Goal: Find specific page/section

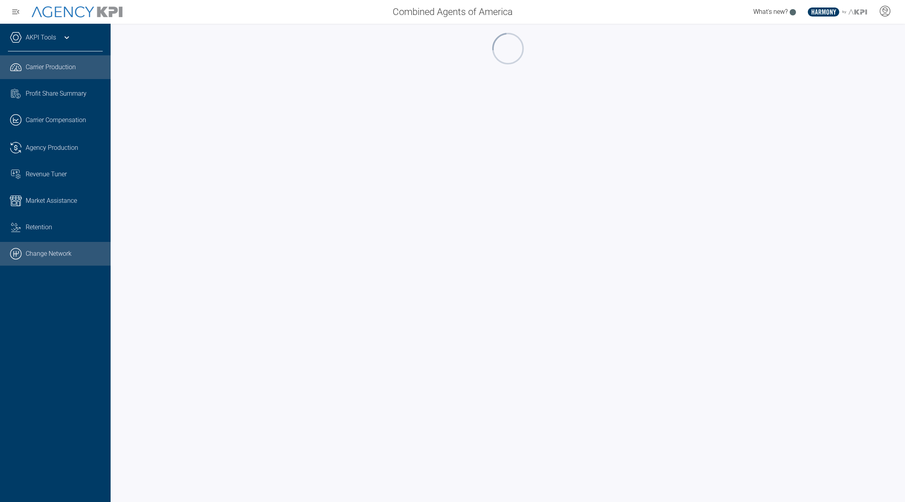
click at [50, 258] on link ".cls-1{fill:none;stroke:#000;stroke-linecap:round;stroke-linejoin:round;stroke-…" at bounding box center [55, 254] width 111 height 24
click at [884, 17] on icon at bounding box center [885, 11] width 12 height 12
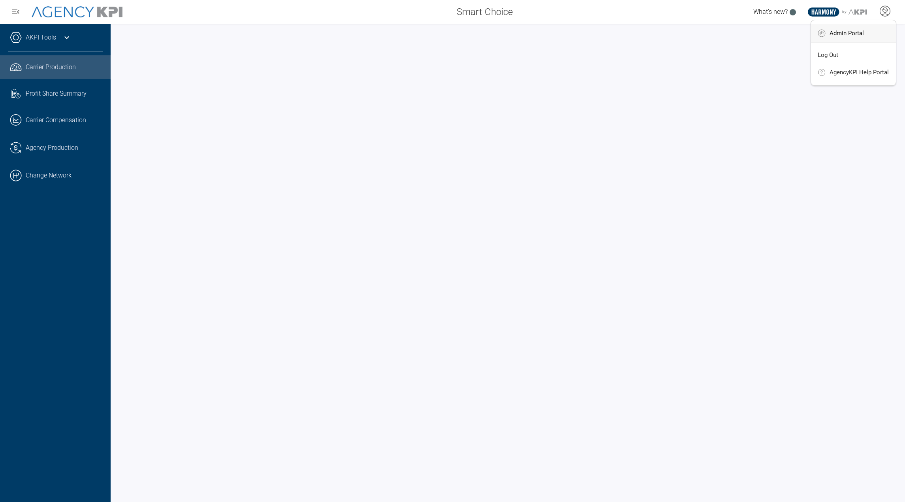
click at [854, 39] on li "Admin Portal" at bounding box center [853, 33] width 85 height 18
